Goal: Find specific page/section: Find specific page/section

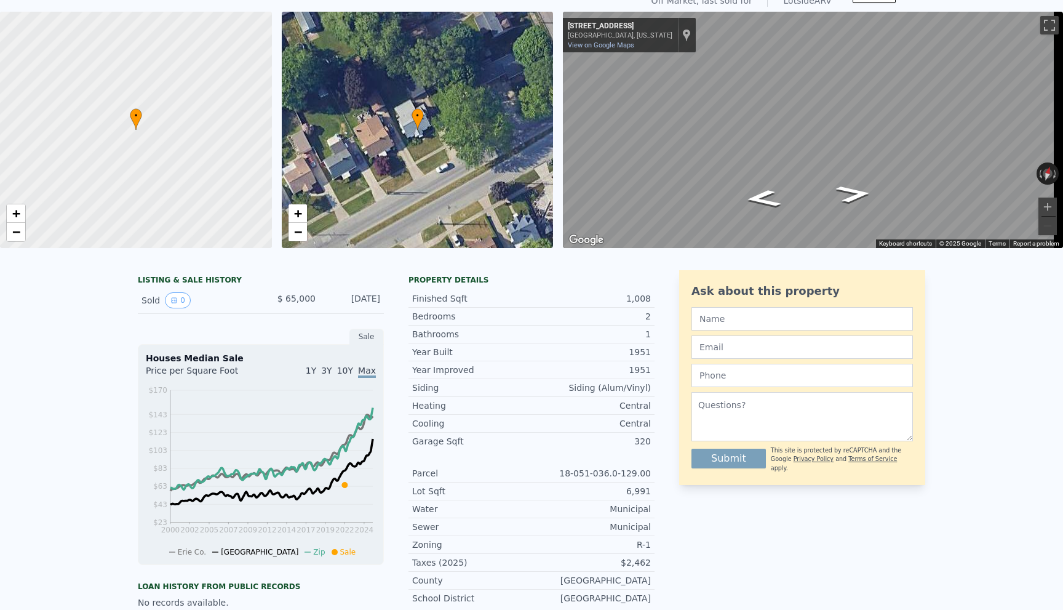
scroll to position [4, 0]
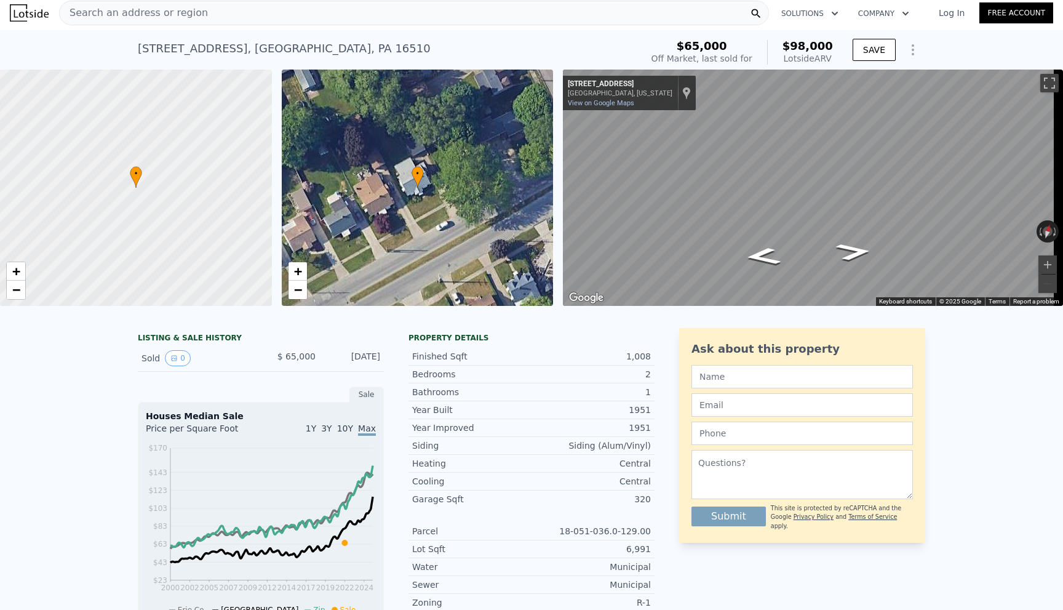
click at [134, 10] on span "Search an address or region" at bounding box center [134, 13] width 148 height 15
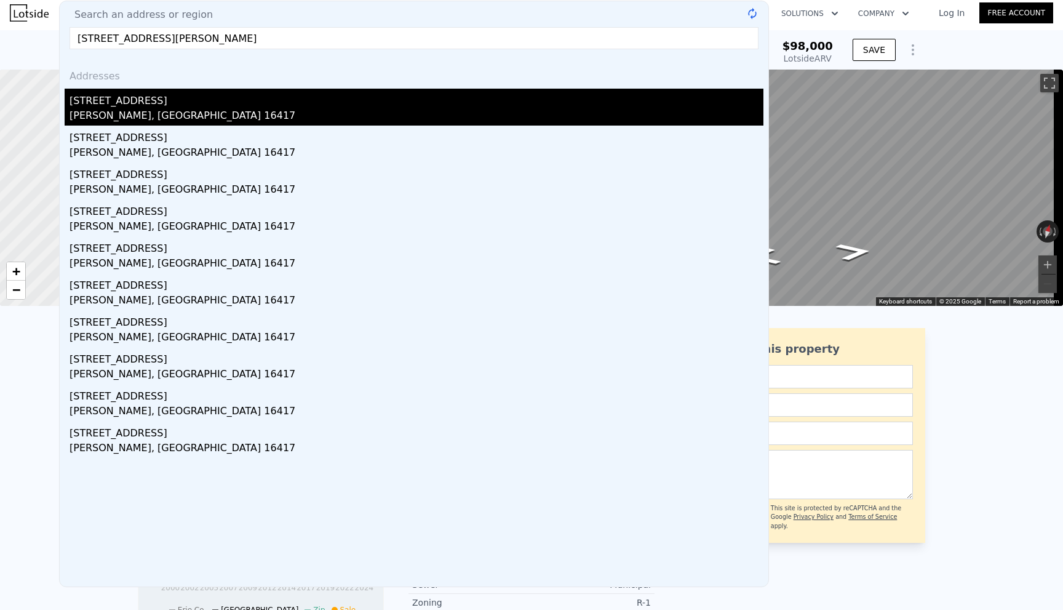
type input "[STREET_ADDRESS][PERSON_NAME]"
click at [103, 99] on div "[STREET_ADDRESS]" at bounding box center [417, 99] width 694 height 20
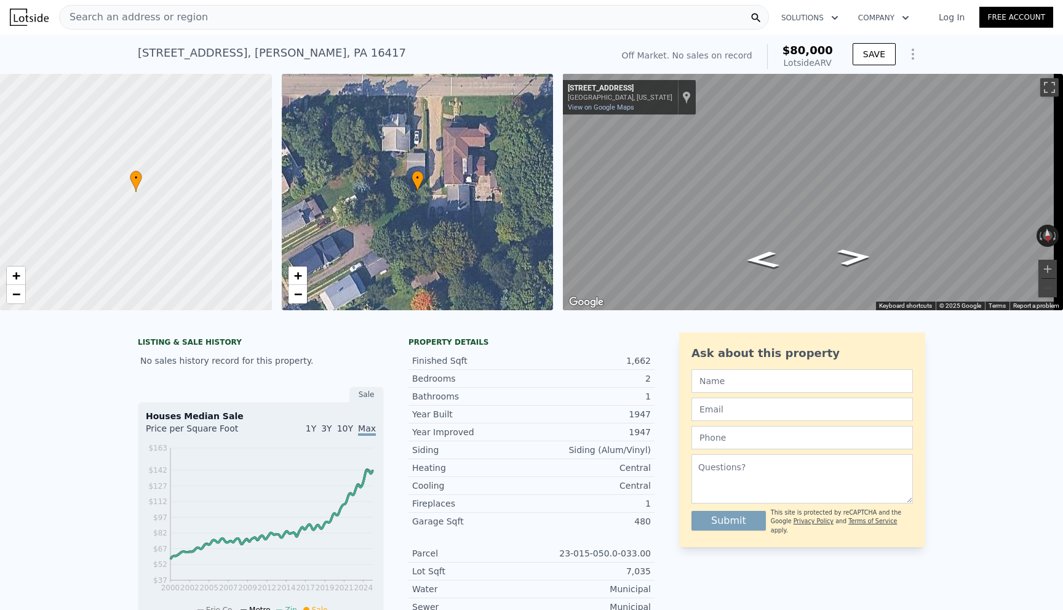
click at [129, 21] on span "Search an address or region" at bounding box center [134, 17] width 148 height 15
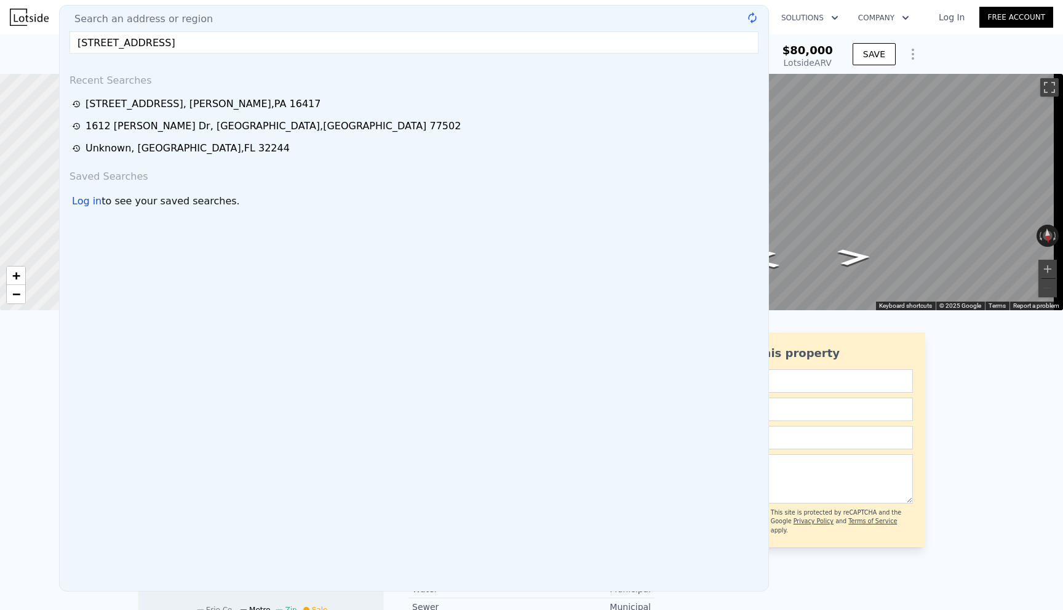
type input "[STREET_ADDRESS]"
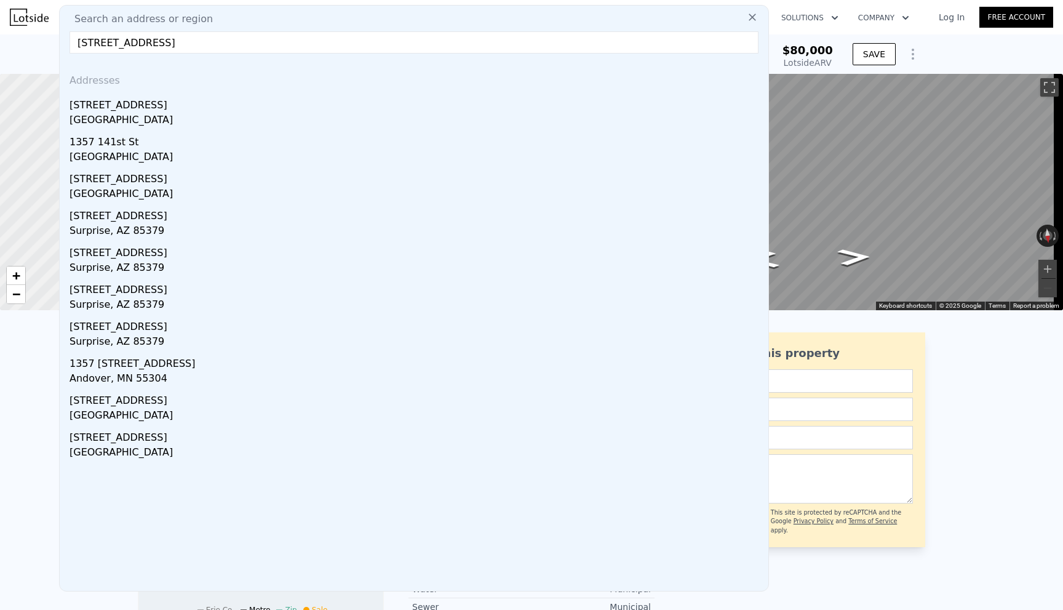
drag, startPoint x: 198, startPoint y: 45, endPoint x: 14, endPoint y: 53, distance: 183.5
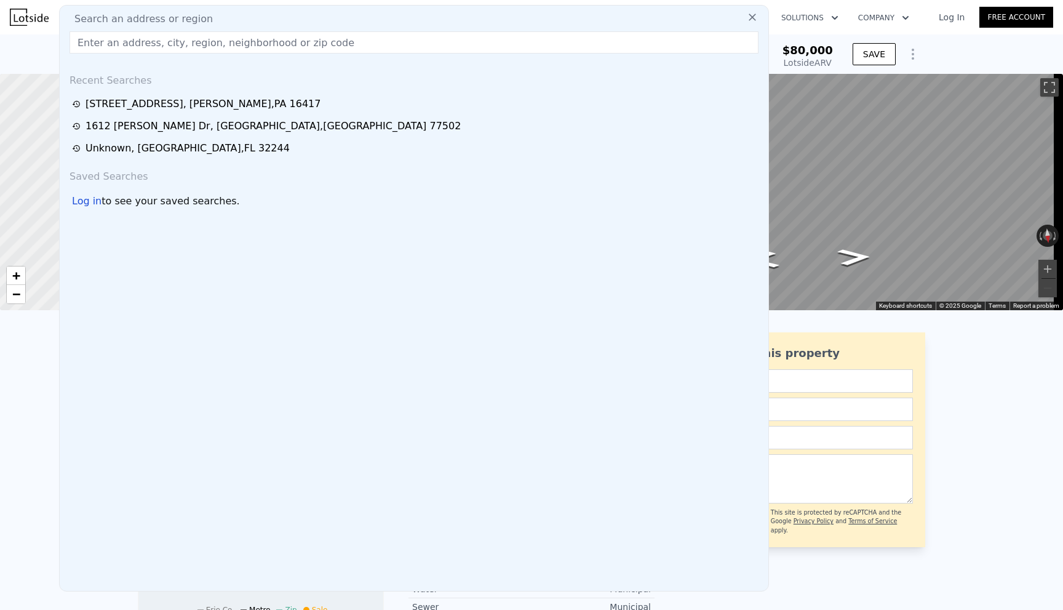
paste input "[STREET_ADDRESS]"
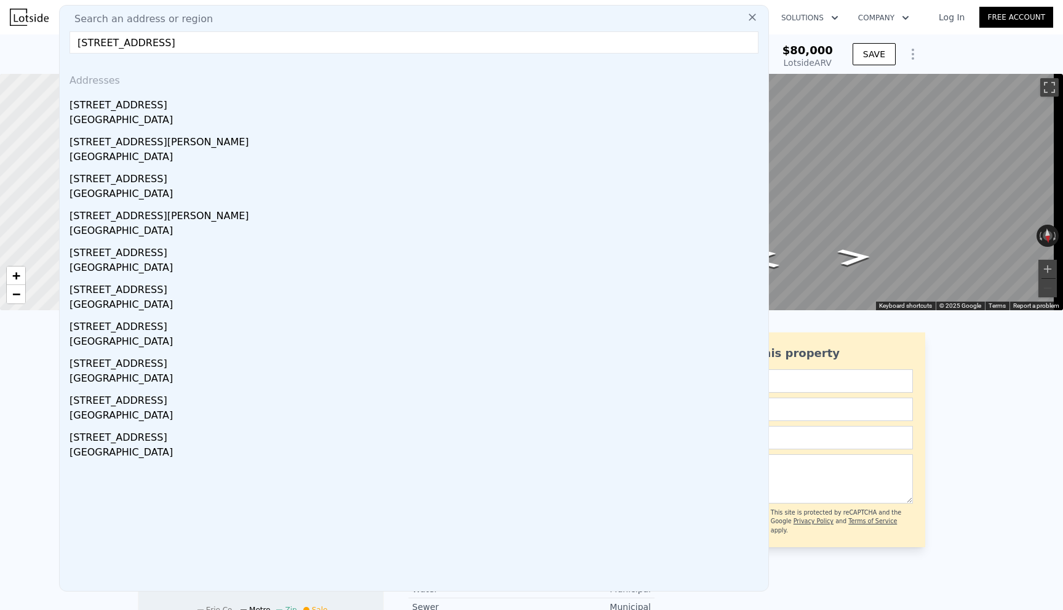
type input "[STREET_ADDRESS]"
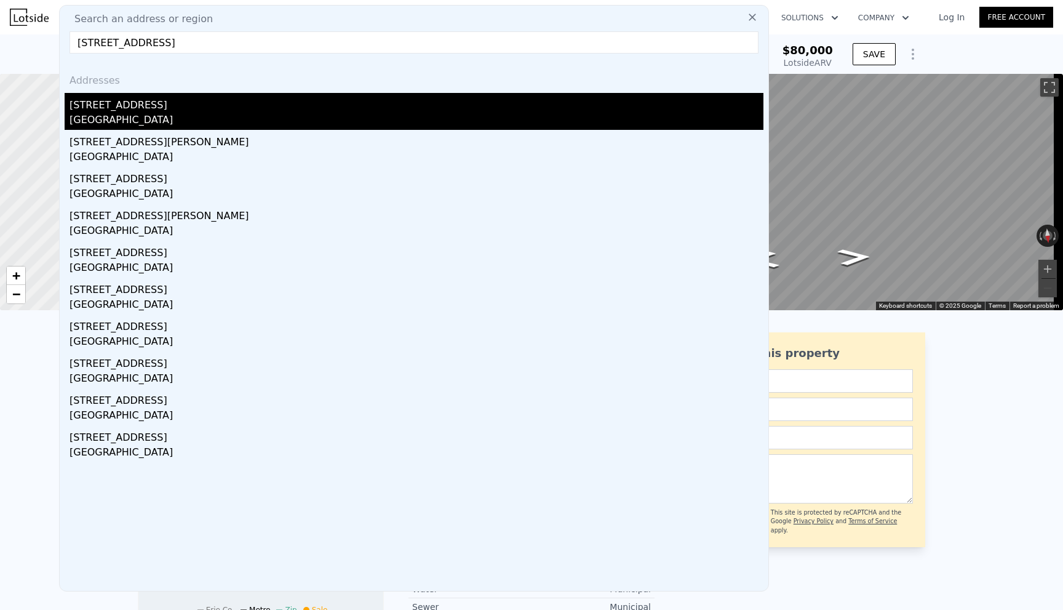
drag, startPoint x: 162, startPoint y: 79, endPoint x: 161, endPoint y: 114, distance: 34.5
click at [161, 114] on div "[GEOGRAPHIC_DATA]" at bounding box center [417, 121] width 694 height 17
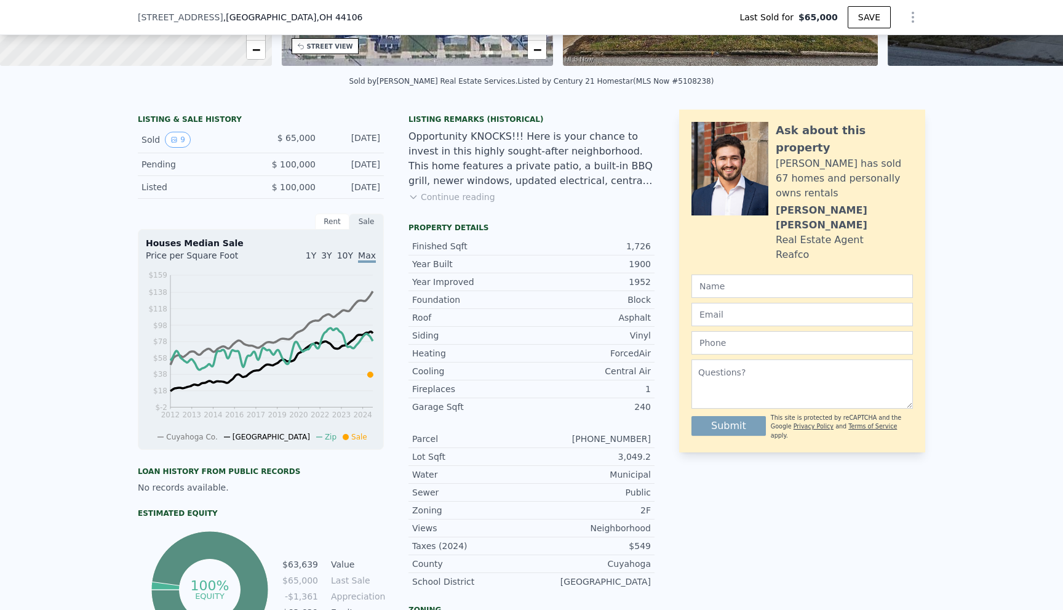
scroll to position [242, 0]
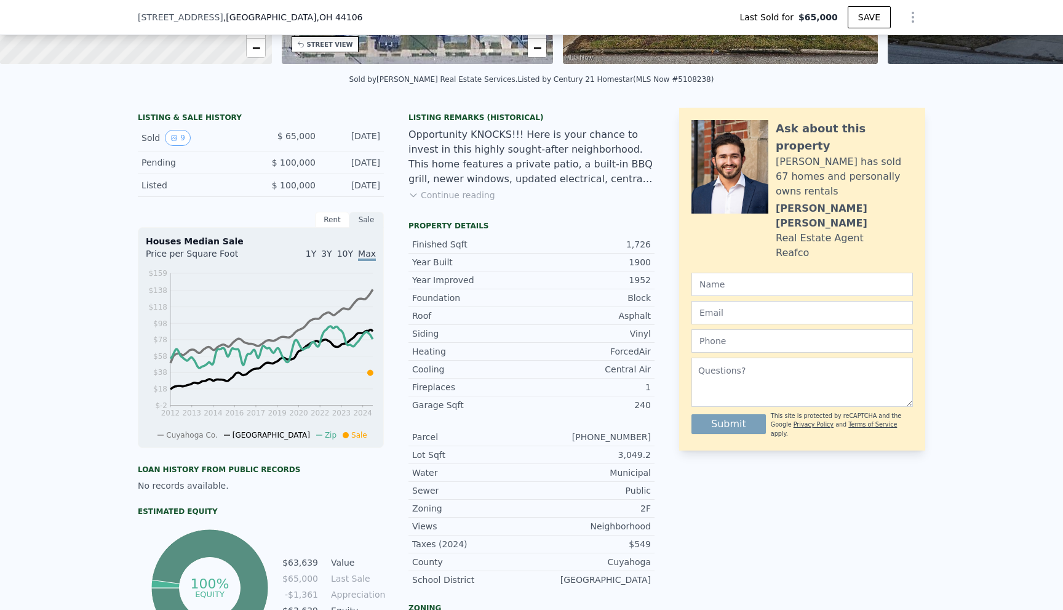
click at [438, 197] on div "Listing Remarks (Historical) Opportunity KNOCKS!!! Here is your chance to inves…" at bounding box center [532, 164] width 246 height 103
click at [418, 201] on button "Continue reading" at bounding box center [452, 195] width 87 height 12
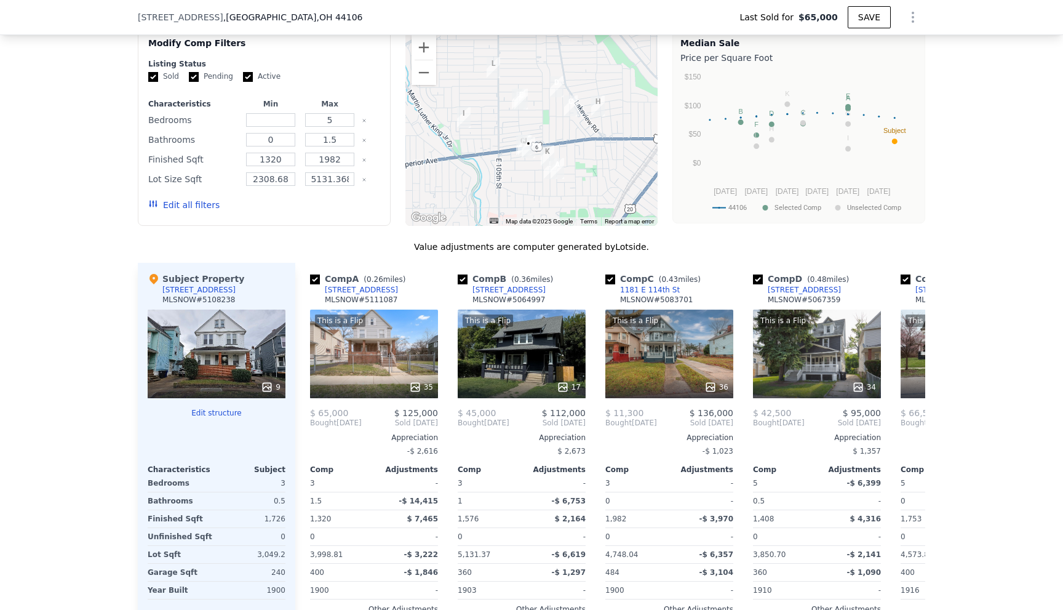
scroll to position [1411, 0]
